Goal: Task Accomplishment & Management: Manage account settings

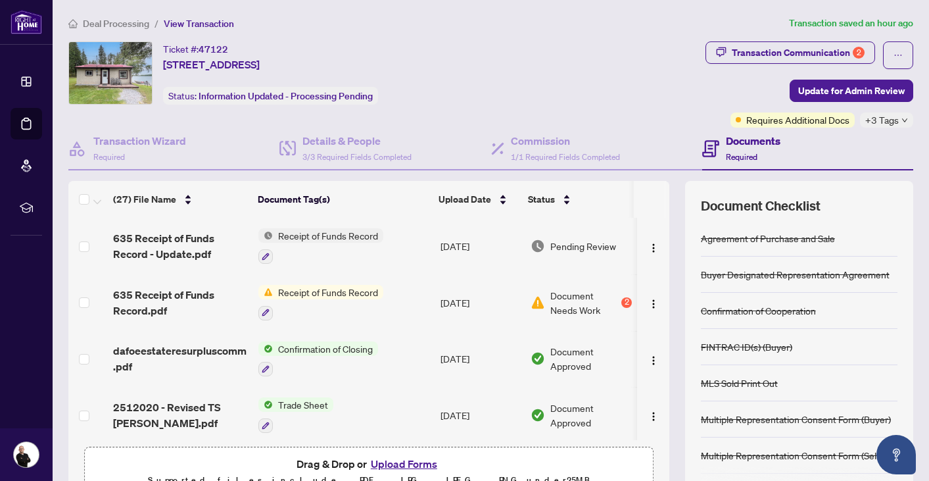
scroll to position [3, 0]
click at [765, 53] on div "Transaction Communication 2" at bounding box center [798, 52] width 133 height 21
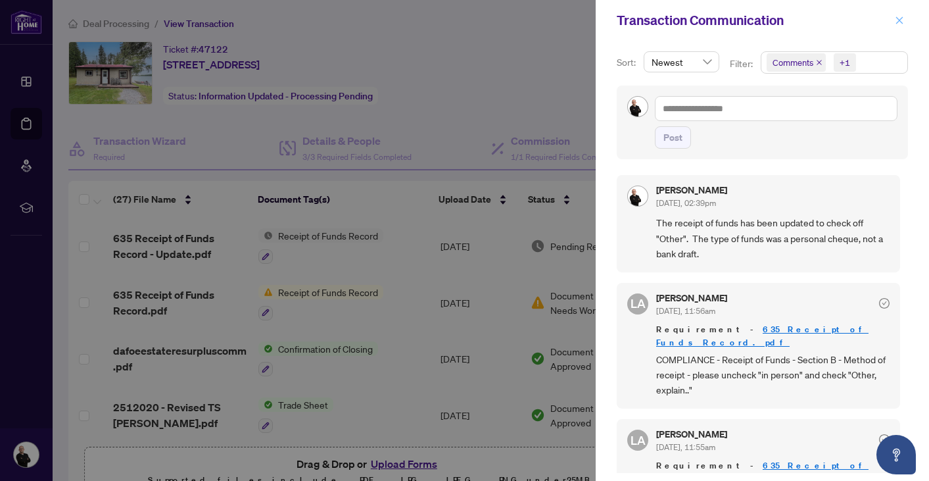
click at [902, 19] on icon "close" at bounding box center [899, 20] width 9 height 9
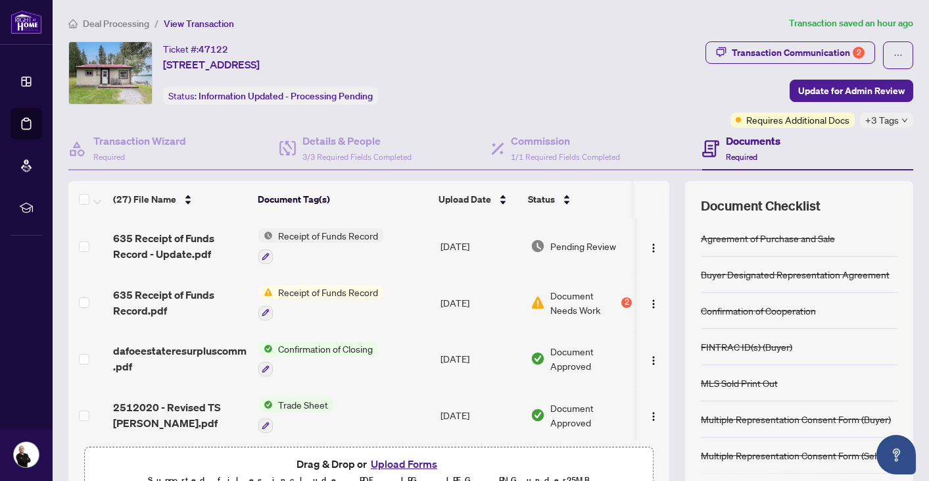
click at [906, 119] on icon "down" at bounding box center [904, 120] width 5 height 4
click at [725, 88] on div "Transaction Communication 2 Update for Admin Review Requires Additional Docs +3…" at bounding box center [810, 84] width 208 height 86
